Goal: Task Accomplishment & Management: Use online tool/utility

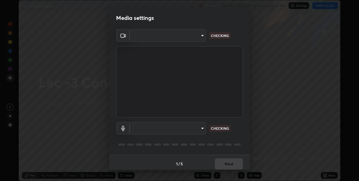
scroll to position [3, 0]
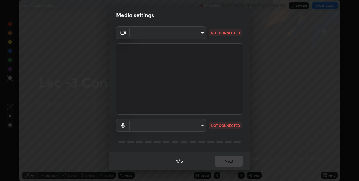
type input "e3e6fd13ef799cde5c9b7fe6f458d6ed022969fe6ce261ce3c0e119950d75ad9"
type input "default"
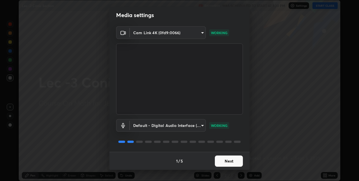
click at [224, 163] on button "Next" at bounding box center [229, 161] width 28 height 11
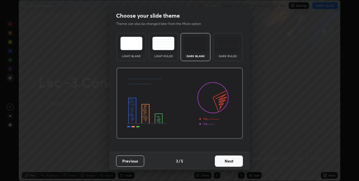
click at [224, 160] on button "Next" at bounding box center [229, 161] width 28 height 11
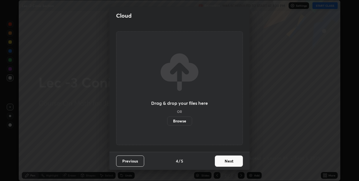
click at [224, 160] on button "Next" at bounding box center [229, 161] width 28 height 11
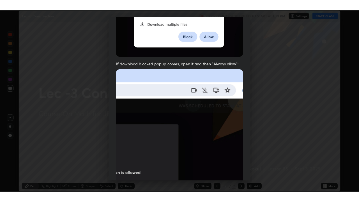
scroll to position [117, 0]
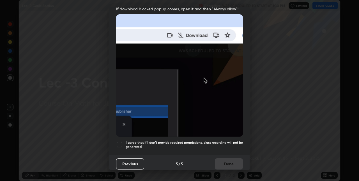
click at [220, 141] on h5 "I agree that if I don't provide required permissions, class recording will not …" at bounding box center [184, 145] width 117 height 9
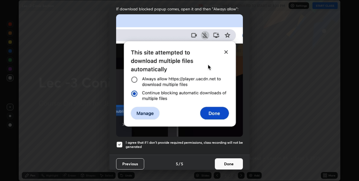
click at [222, 159] on button "Done" at bounding box center [229, 163] width 28 height 11
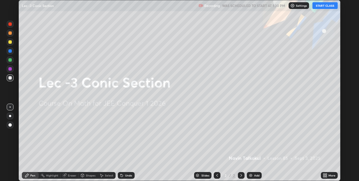
click at [324, 174] on icon at bounding box center [323, 174] width 1 height 1
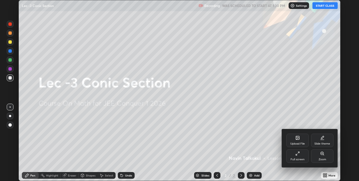
click at [302, 155] on div "Full screen" at bounding box center [297, 155] width 22 height 13
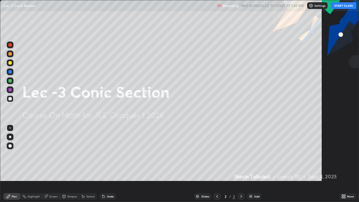
scroll to position [202, 359]
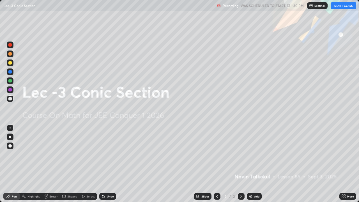
click at [343, 7] on button "START CLASS" at bounding box center [343, 5] width 25 height 7
click at [255, 181] on div "Add" at bounding box center [256, 196] width 5 height 3
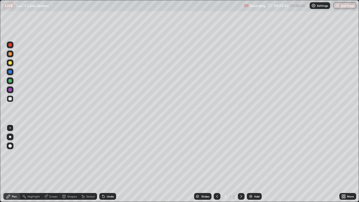
click at [253, 181] on div "Add" at bounding box center [254, 196] width 15 height 7
click at [248, 181] on div "Add" at bounding box center [254, 196] width 15 height 7
click at [250, 181] on img at bounding box center [250, 196] width 4 height 4
click at [109, 181] on div "Undo" at bounding box center [110, 196] width 7 height 3
click at [107, 181] on div "Undo" at bounding box center [106, 196] width 19 height 11
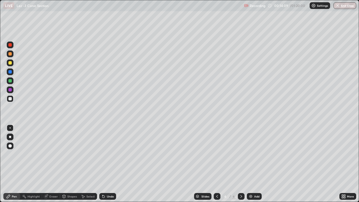
click at [253, 181] on div "Add" at bounding box center [254, 196] width 15 height 7
click at [257, 181] on div "Add" at bounding box center [256, 196] width 5 height 3
click at [107, 181] on div "Undo" at bounding box center [107, 196] width 17 height 7
click at [112, 181] on div "Undo" at bounding box center [110, 196] width 7 height 3
click at [254, 181] on div "Add" at bounding box center [256, 196] width 5 height 3
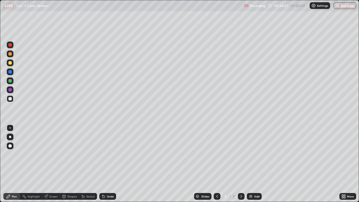
click at [252, 181] on img at bounding box center [250, 196] width 4 height 4
click at [107, 181] on div "Undo" at bounding box center [110, 196] width 7 height 3
click at [111, 181] on div "Undo" at bounding box center [107, 196] width 17 height 7
click at [111, 181] on div "Undo" at bounding box center [110, 196] width 7 height 3
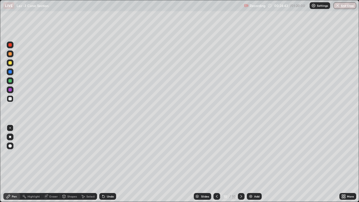
click at [111, 181] on div "Undo" at bounding box center [110, 196] width 7 height 3
click at [256, 181] on div "Add" at bounding box center [256, 196] width 5 height 3
click at [110, 181] on div "Undo" at bounding box center [110, 196] width 7 height 3
click at [52, 181] on div "Eraser" at bounding box center [53, 196] width 8 height 3
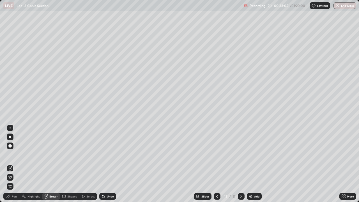
click at [16, 181] on div "Pen" at bounding box center [14, 196] width 5 height 3
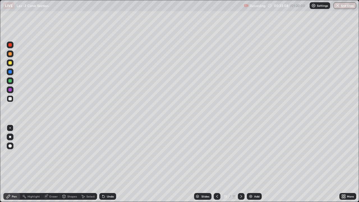
click at [52, 181] on div "Eraser" at bounding box center [53, 196] width 8 height 3
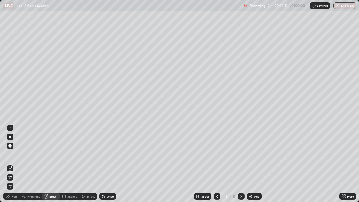
click at [112, 181] on div "Undo" at bounding box center [110, 196] width 7 height 3
click at [18, 181] on div "Pen" at bounding box center [11, 196] width 17 height 7
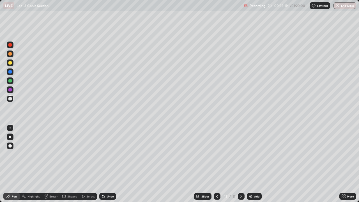
click at [53, 181] on div "Eraser" at bounding box center [51, 196] width 18 height 7
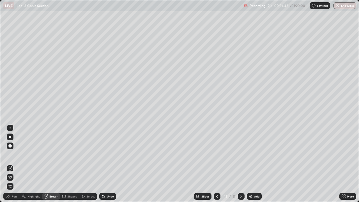
click at [19, 181] on div "Pen" at bounding box center [11, 196] width 17 height 7
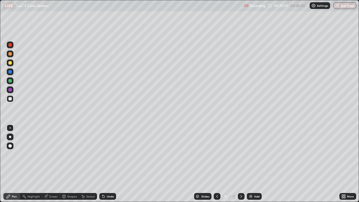
click at [111, 181] on div "Undo" at bounding box center [110, 196] width 7 height 3
click at [110, 181] on div "Undo" at bounding box center [110, 196] width 7 height 3
click at [111, 181] on div "Undo" at bounding box center [110, 196] width 7 height 3
click at [110, 181] on div "Undo" at bounding box center [110, 196] width 7 height 3
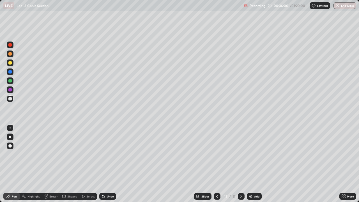
click at [110, 181] on div "Undo" at bounding box center [110, 196] width 7 height 3
click at [254, 181] on div "Add" at bounding box center [256, 196] width 5 height 3
click at [110, 181] on div "Undo" at bounding box center [107, 196] width 17 height 7
click at [107, 181] on div "Undo" at bounding box center [110, 196] width 7 height 3
click at [53, 181] on div "Eraser" at bounding box center [51, 196] width 18 height 7
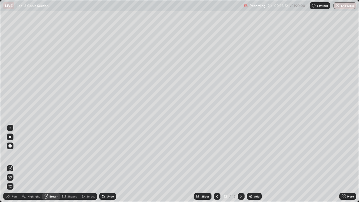
click at [12, 181] on div "Pen" at bounding box center [14, 196] width 5 height 3
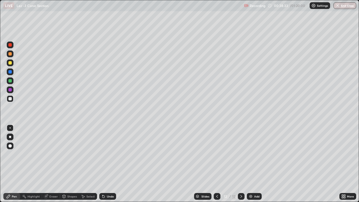
click at [56, 181] on div "Eraser" at bounding box center [53, 196] width 8 height 3
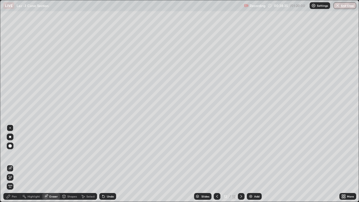
click at [14, 181] on div "Pen" at bounding box center [14, 196] width 5 height 3
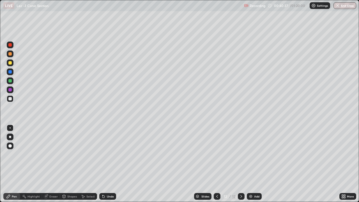
click at [55, 181] on div "Eraser" at bounding box center [53, 196] width 8 height 3
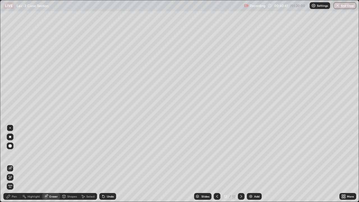
click at [16, 181] on div "Pen" at bounding box center [14, 196] width 5 height 3
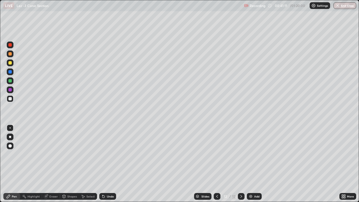
click at [256, 181] on div "Add" at bounding box center [256, 196] width 5 height 3
click at [252, 181] on img at bounding box center [250, 196] width 4 height 4
click at [111, 181] on div "Undo" at bounding box center [110, 196] width 7 height 3
click at [254, 181] on div "Add" at bounding box center [256, 196] width 5 height 3
click at [111, 181] on div "Undo" at bounding box center [107, 196] width 17 height 7
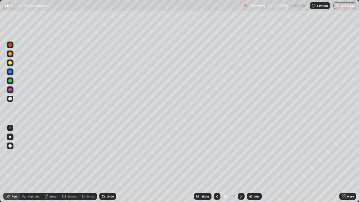
click at [111, 181] on div "Undo" at bounding box center [107, 196] width 17 height 7
click at [109, 181] on div "Undo" at bounding box center [107, 196] width 17 height 7
click at [251, 181] on img at bounding box center [250, 196] width 4 height 4
click at [254, 181] on div "Add" at bounding box center [256, 196] width 5 height 3
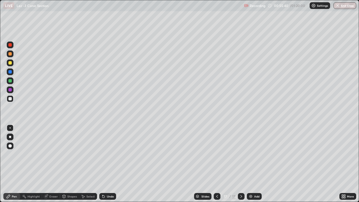
click at [255, 181] on div "Add" at bounding box center [256, 196] width 5 height 3
click at [112, 181] on div "Undo" at bounding box center [107, 196] width 17 height 7
click at [110, 181] on div "Undo" at bounding box center [110, 196] width 7 height 3
click at [252, 181] on img at bounding box center [250, 196] width 4 height 4
click at [214, 181] on div at bounding box center [217, 196] width 7 height 7
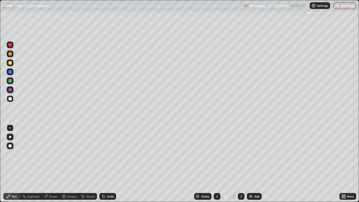
click at [241, 181] on icon at bounding box center [241, 196] width 4 height 4
click at [215, 181] on icon at bounding box center [217, 196] width 4 height 4
click at [240, 181] on icon at bounding box center [241, 196] width 4 height 4
click at [217, 181] on icon at bounding box center [217, 196] width 2 height 3
click at [241, 181] on icon at bounding box center [241, 196] width 4 height 4
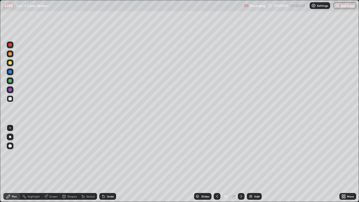
click at [217, 181] on icon at bounding box center [217, 196] width 4 height 4
click at [241, 181] on icon at bounding box center [241, 196] width 4 height 4
click at [216, 181] on icon at bounding box center [217, 196] width 4 height 4
click at [240, 181] on icon at bounding box center [241, 196] width 4 height 4
click at [216, 181] on icon at bounding box center [217, 196] width 2 height 3
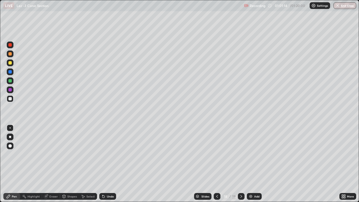
click at [241, 181] on div at bounding box center [241, 196] width 7 height 7
click at [217, 181] on icon at bounding box center [217, 196] width 4 height 4
click at [240, 181] on icon at bounding box center [241, 196] width 4 height 4
click at [251, 181] on img at bounding box center [250, 196] width 4 height 4
click at [111, 181] on div "Undo" at bounding box center [107, 196] width 17 height 7
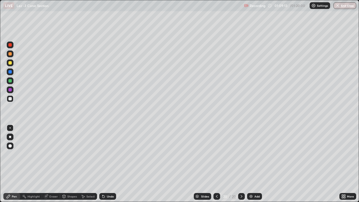
click at [107, 181] on div "Undo" at bounding box center [110, 196] width 7 height 3
click at [107, 181] on div "Undo" at bounding box center [107, 196] width 17 height 7
click at [109, 181] on div "Undo" at bounding box center [110, 196] width 7 height 3
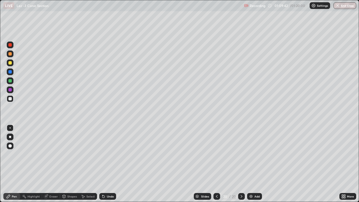
click at [111, 181] on div "Undo" at bounding box center [110, 196] width 7 height 3
click at [110, 181] on div "Undo" at bounding box center [110, 196] width 7 height 3
click at [109, 181] on div "Undo" at bounding box center [110, 196] width 7 height 3
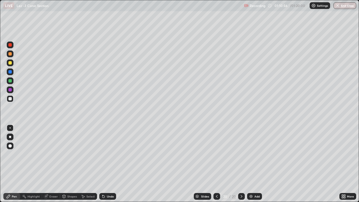
click at [251, 181] on img at bounding box center [251, 196] width 4 height 4
click at [107, 181] on div "Undo" at bounding box center [110, 196] width 7 height 3
click at [108, 181] on div "Undo" at bounding box center [110, 196] width 7 height 3
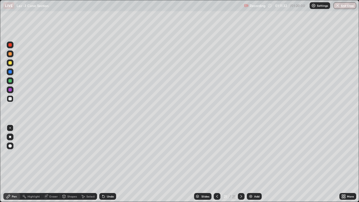
click at [51, 181] on div "Eraser" at bounding box center [53, 196] width 8 height 3
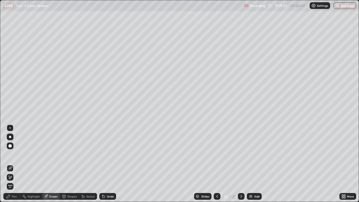
click at [16, 181] on div "Pen" at bounding box center [11, 196] width 17 height 7
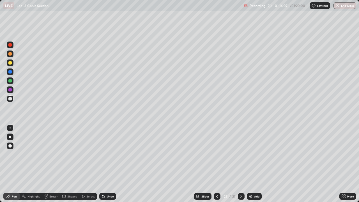
click at [340, 8] on button "End Class" at bounding box center [344, 5] width 23 height 7
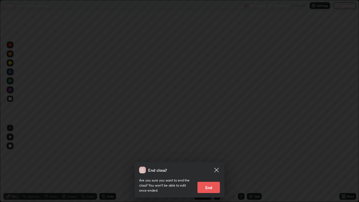
click at [212, 181] on button "End" at bounding box center [208, 187] width 22 height 11
